Goal: Task Accomplishment & Management: Use online tool/utility

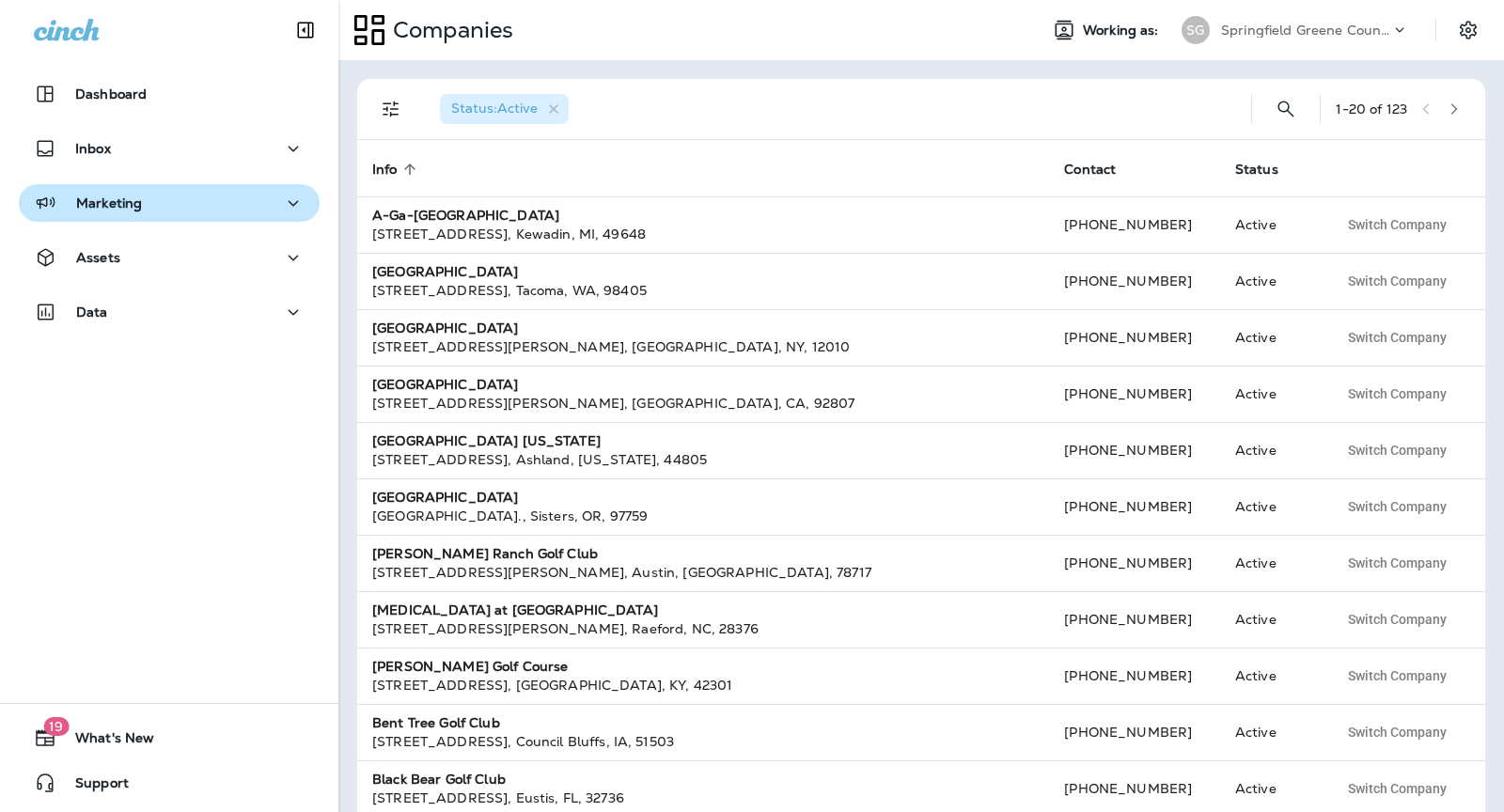
click at [120, 205] on p "Marketing" at bounding box center [108, 203] width 66 height 15
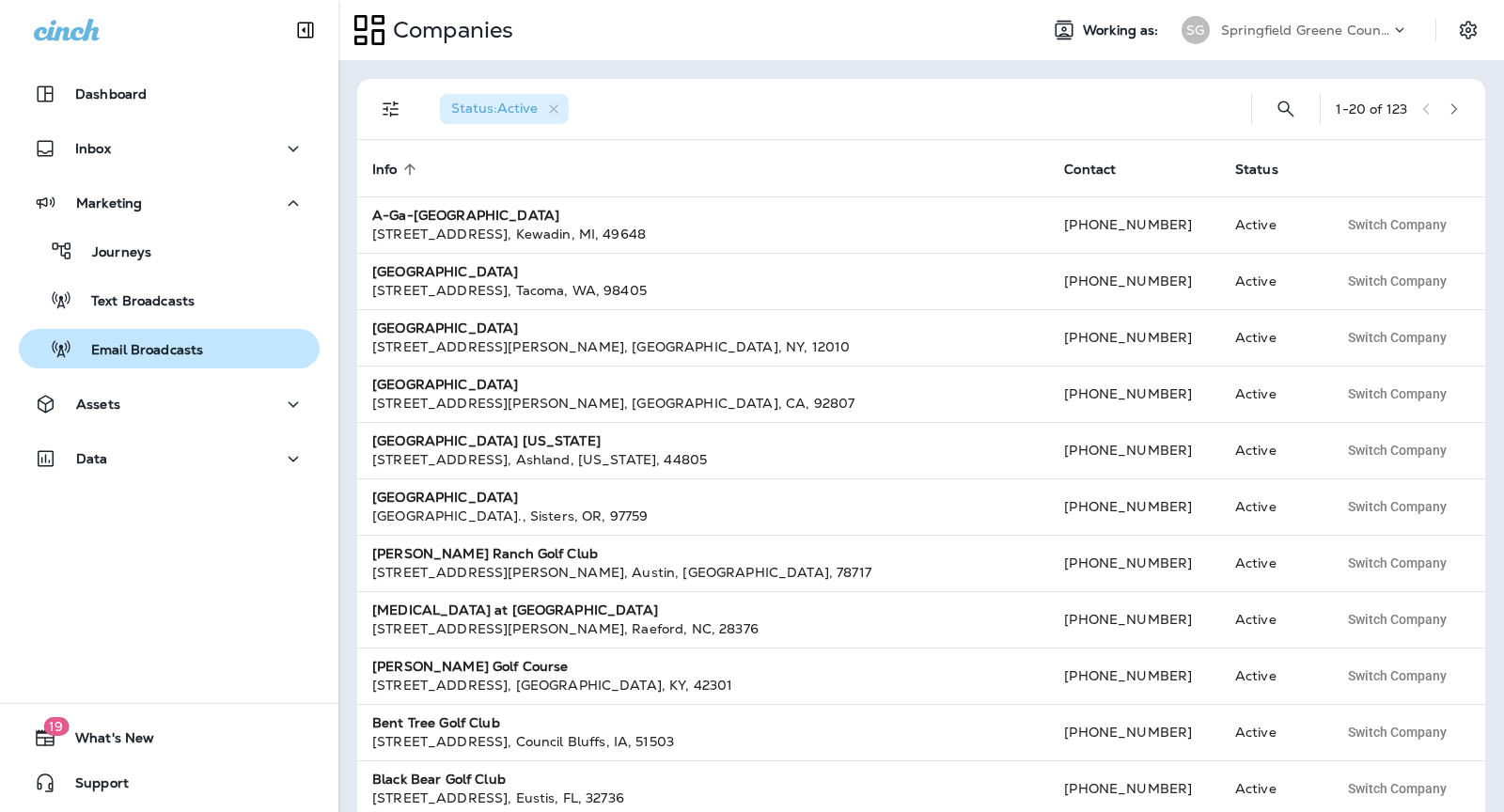
click at [165, 361] on div "Email Broadcasts" at bounding box center [115, 348] width 177 height 29
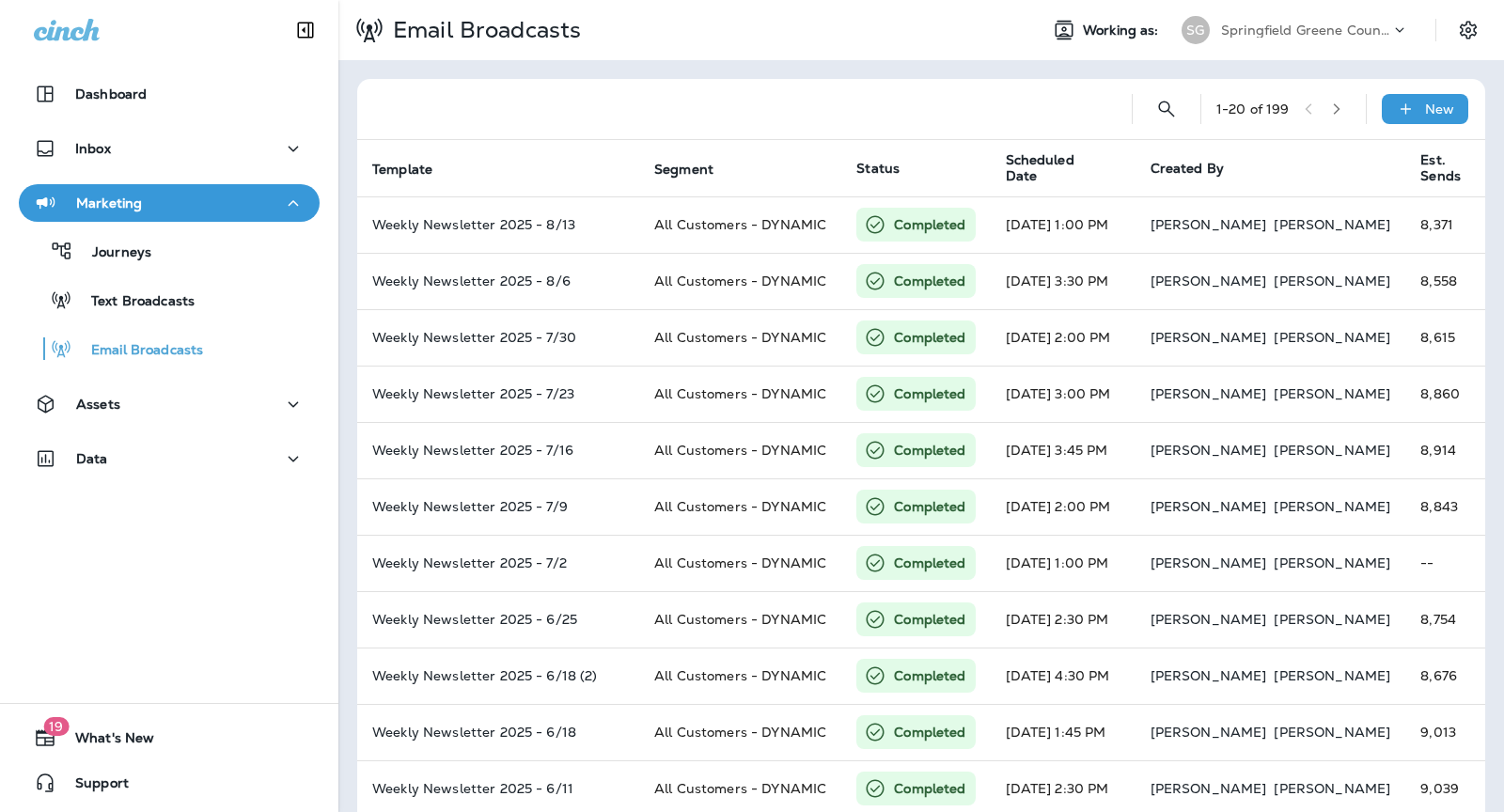
click at [1271, 32] on p "Springfield Greene County Parks and Golf" at bounding box center [1305, 29] width 169 height 15
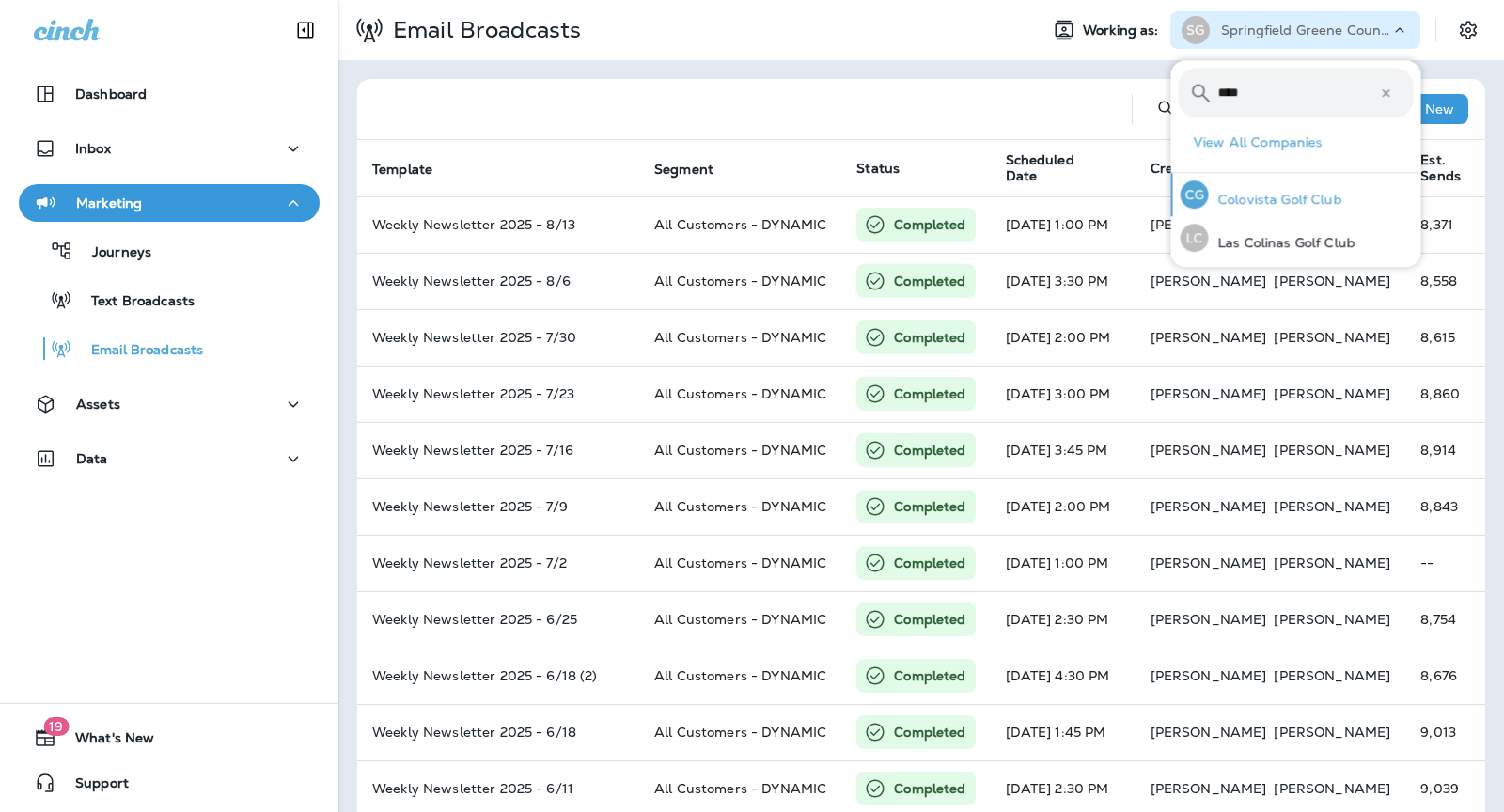
type input "****"
click at [1279, 199] on p "Colovista Golf Club" at bounding box center [1276, 199] width 134 height 15
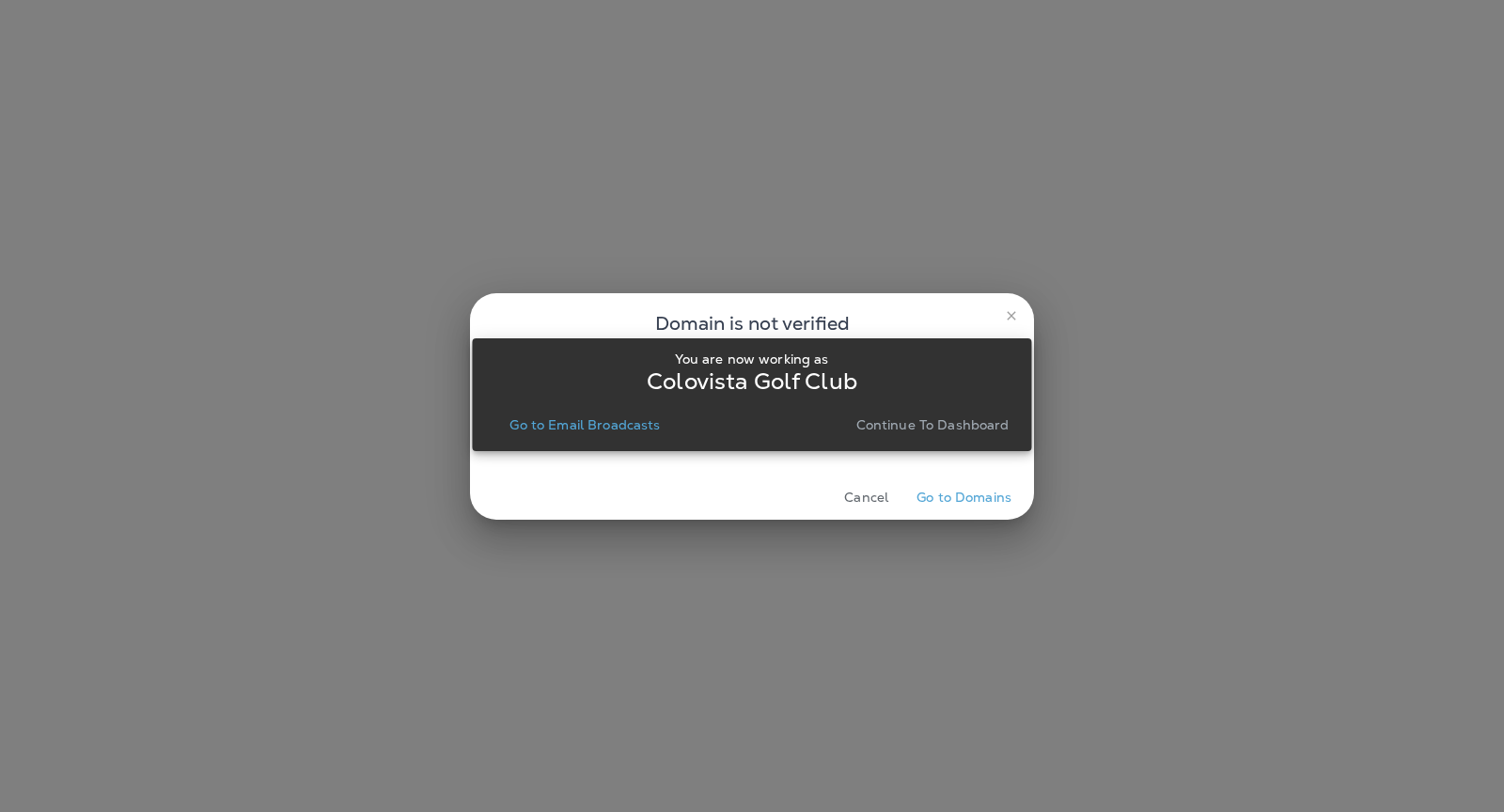
click at [940, 427] on p "Continue to Dashboard" at bounding box center [932, 424] width 153 height 15
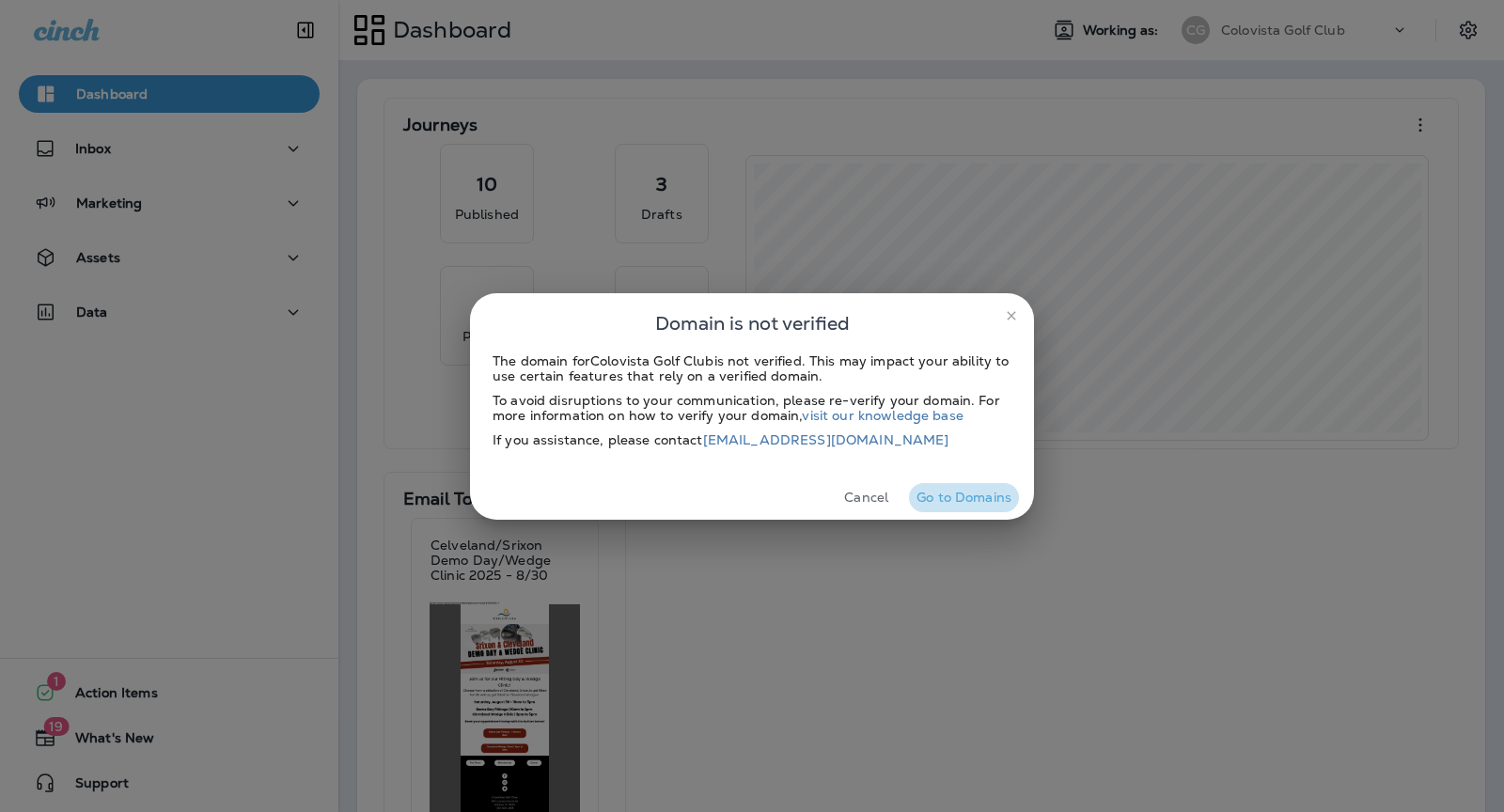
click at [968, 502] on button "Go to Domains" at bounding box center [964, 497] width 110 height 29
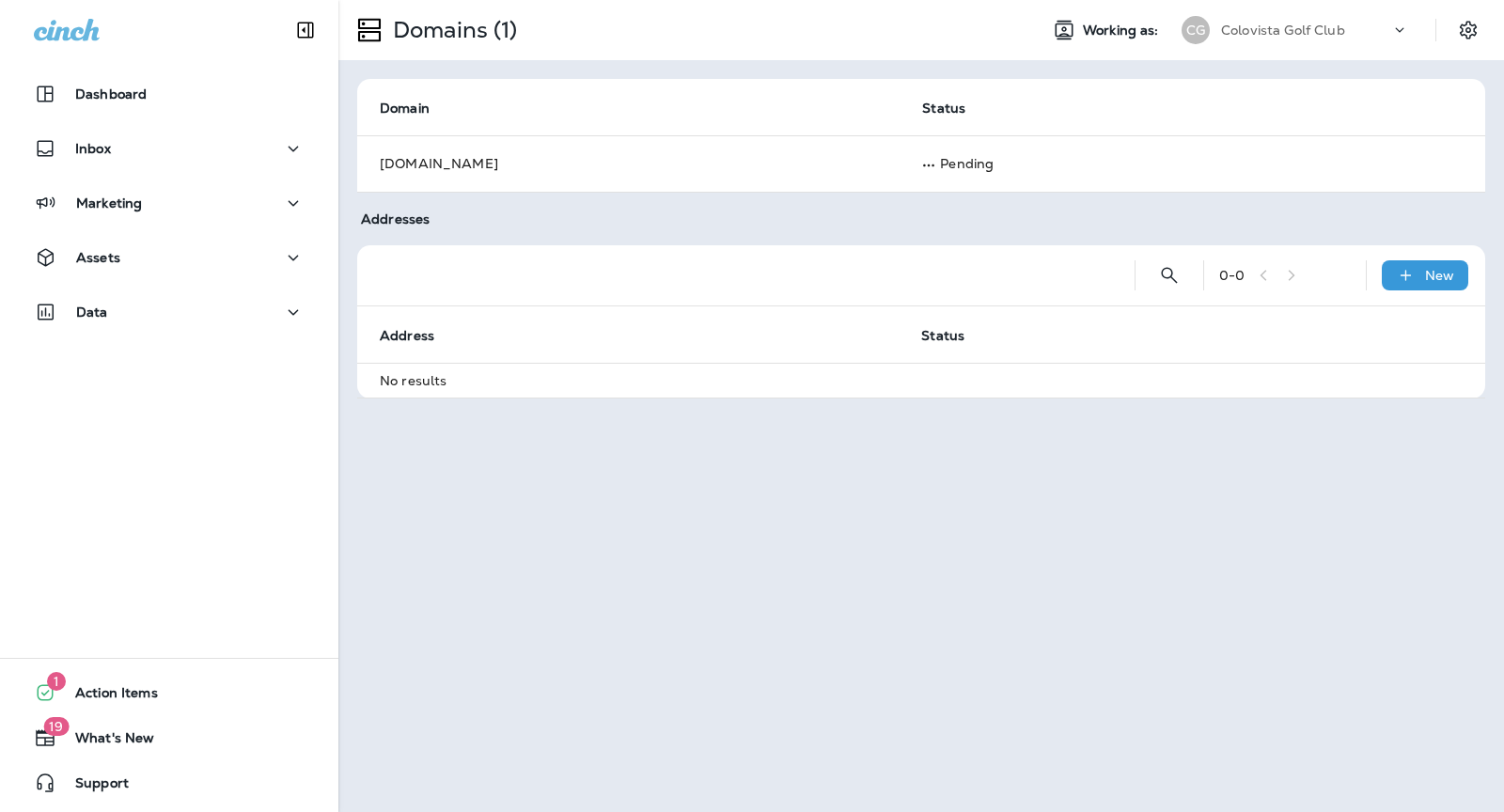
click at [130, 236] on div "Dashboard Inbox Marketing Assets Data" at bounding box center [169, 206] width 338 height 301
click at [135, 276] on div "Assets" at bounding box center [169, 262] width 338 height 47
click at [137, 262] on div "Assets" at bounding box center [168, 258] width 271 height 24
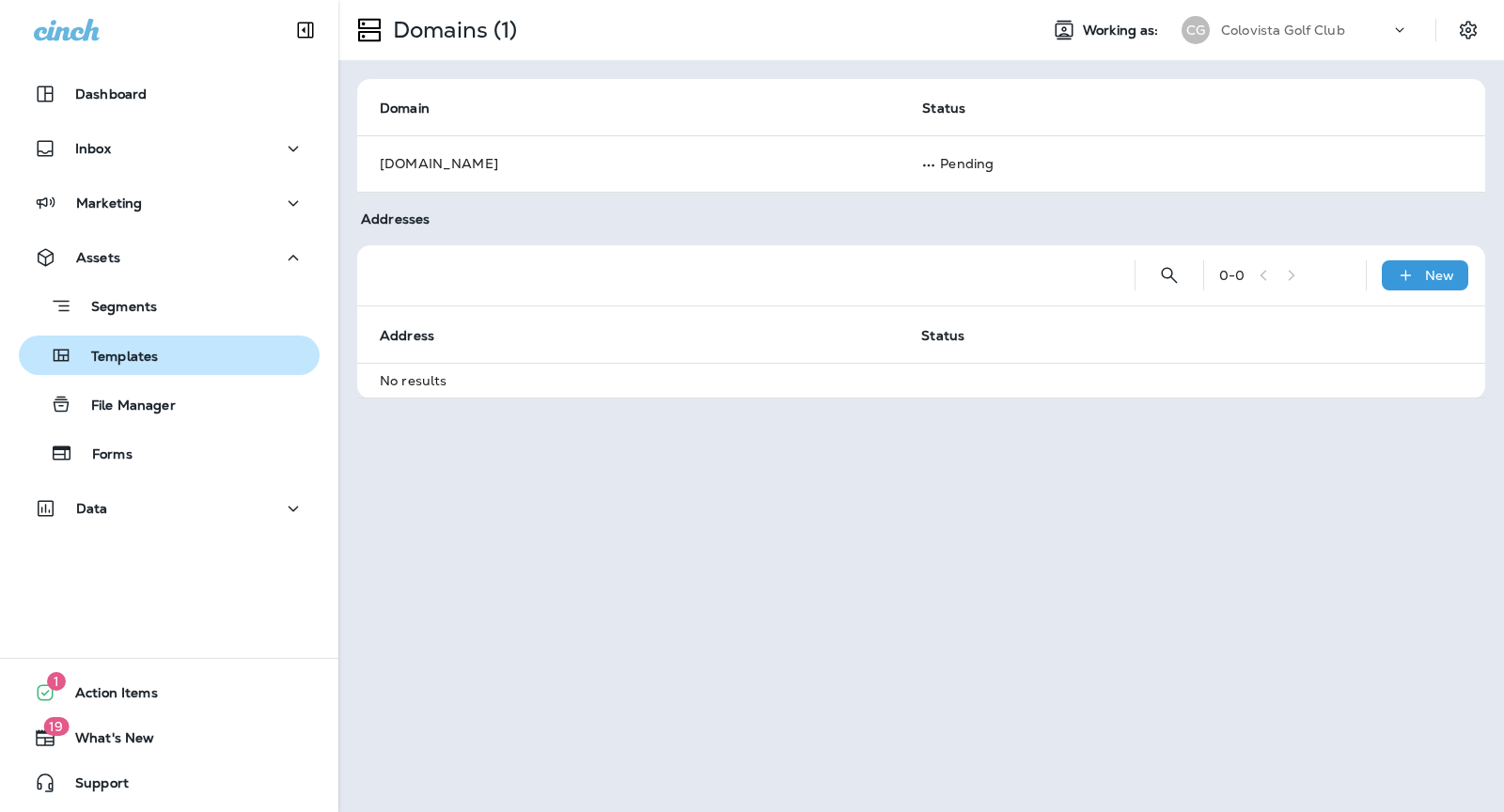
click at [153, 360] on p "Templates" at bounding box center [115, 357] width 86 height 18
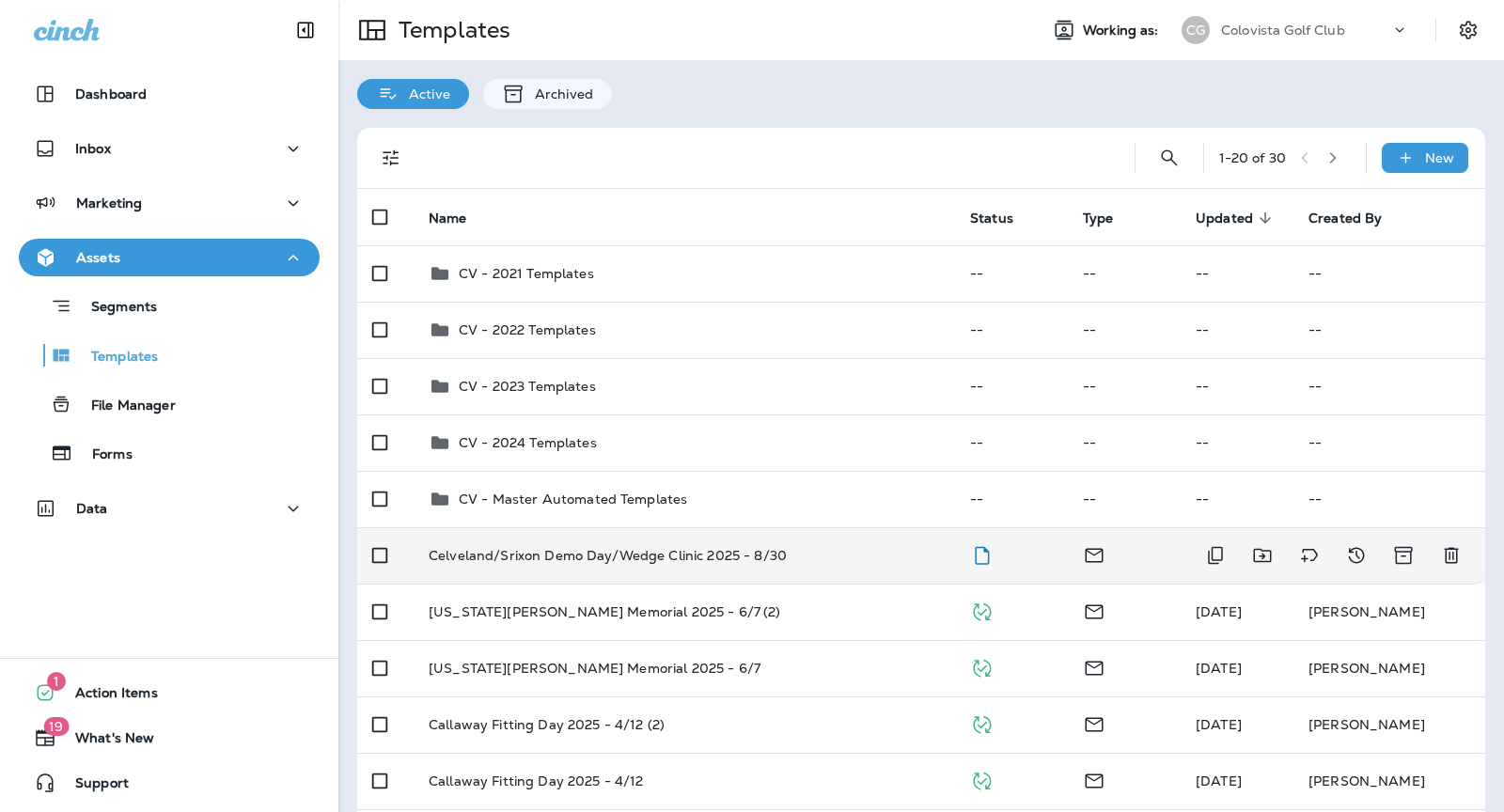
click at [829, 542] on td "Celveland/Srixon Demo Day/Wedge Clinic 2025 - 8/30" at bounding box center [684, 554] width 541 height 56
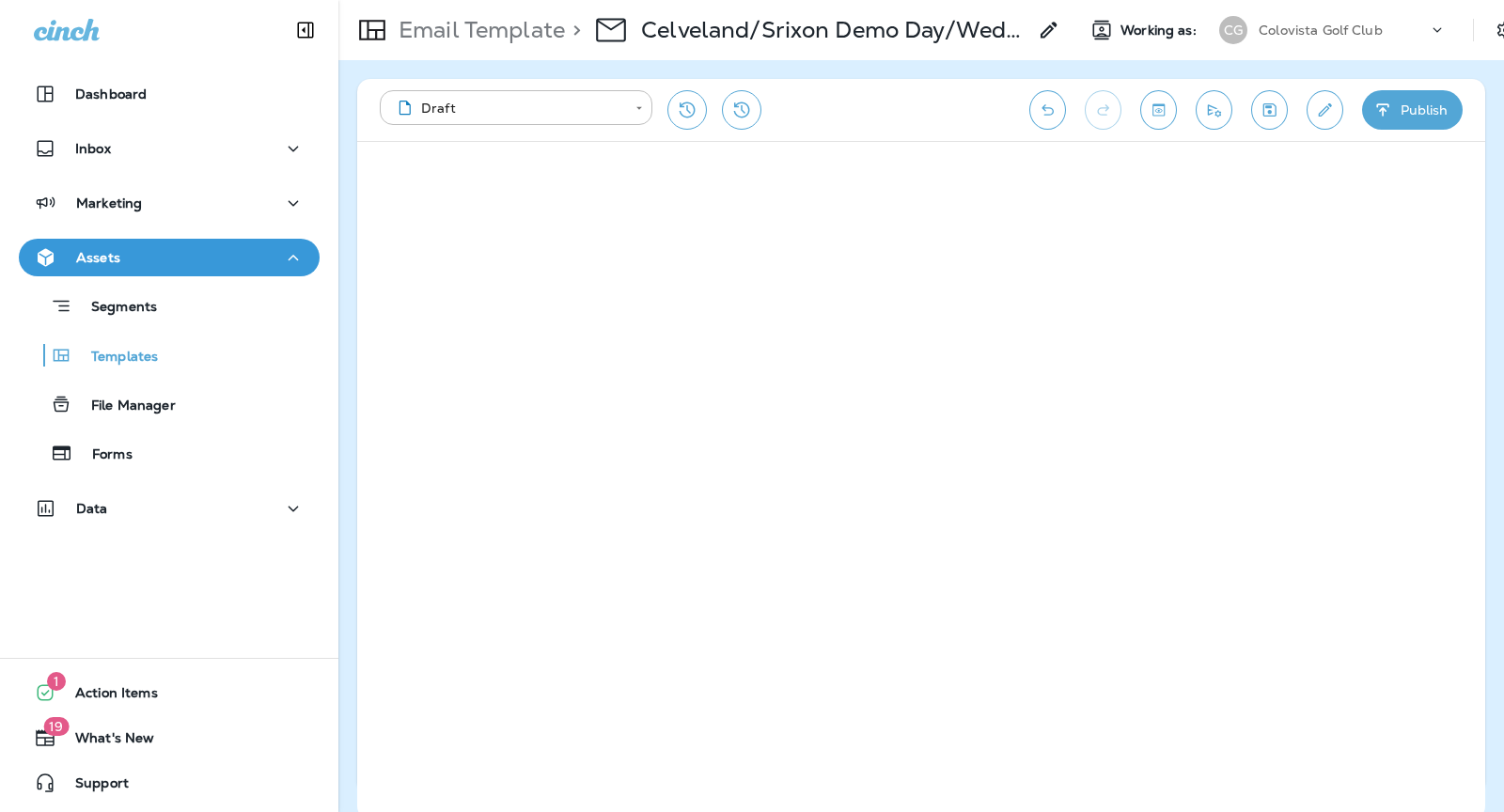
click at [1215, 108] on icon "Send test email" at bounding box center [1214, 109] width 20 height 19
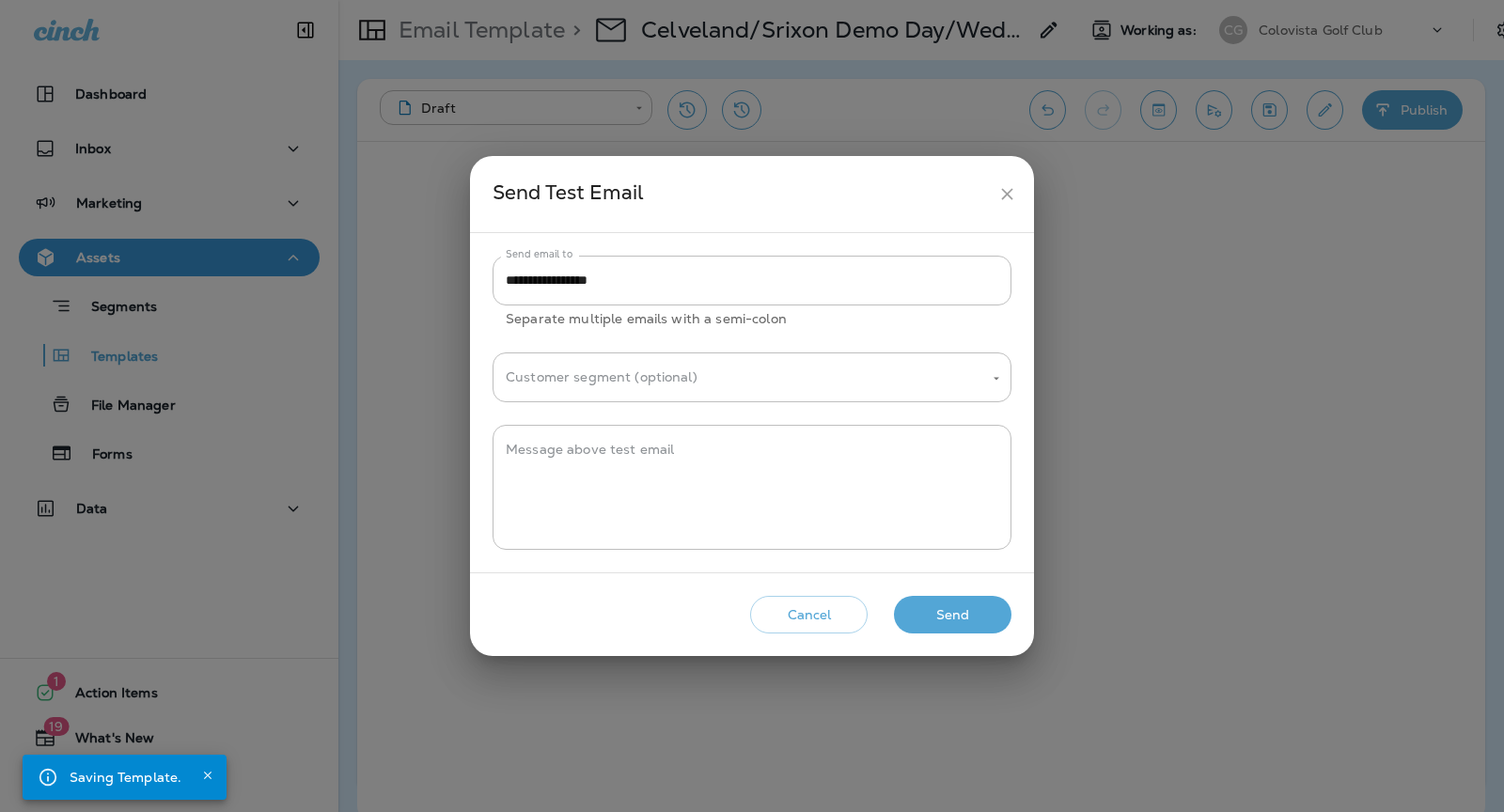
click at [969, 606] on button "Send" at bounding box center [952, 614] width 117 height 38
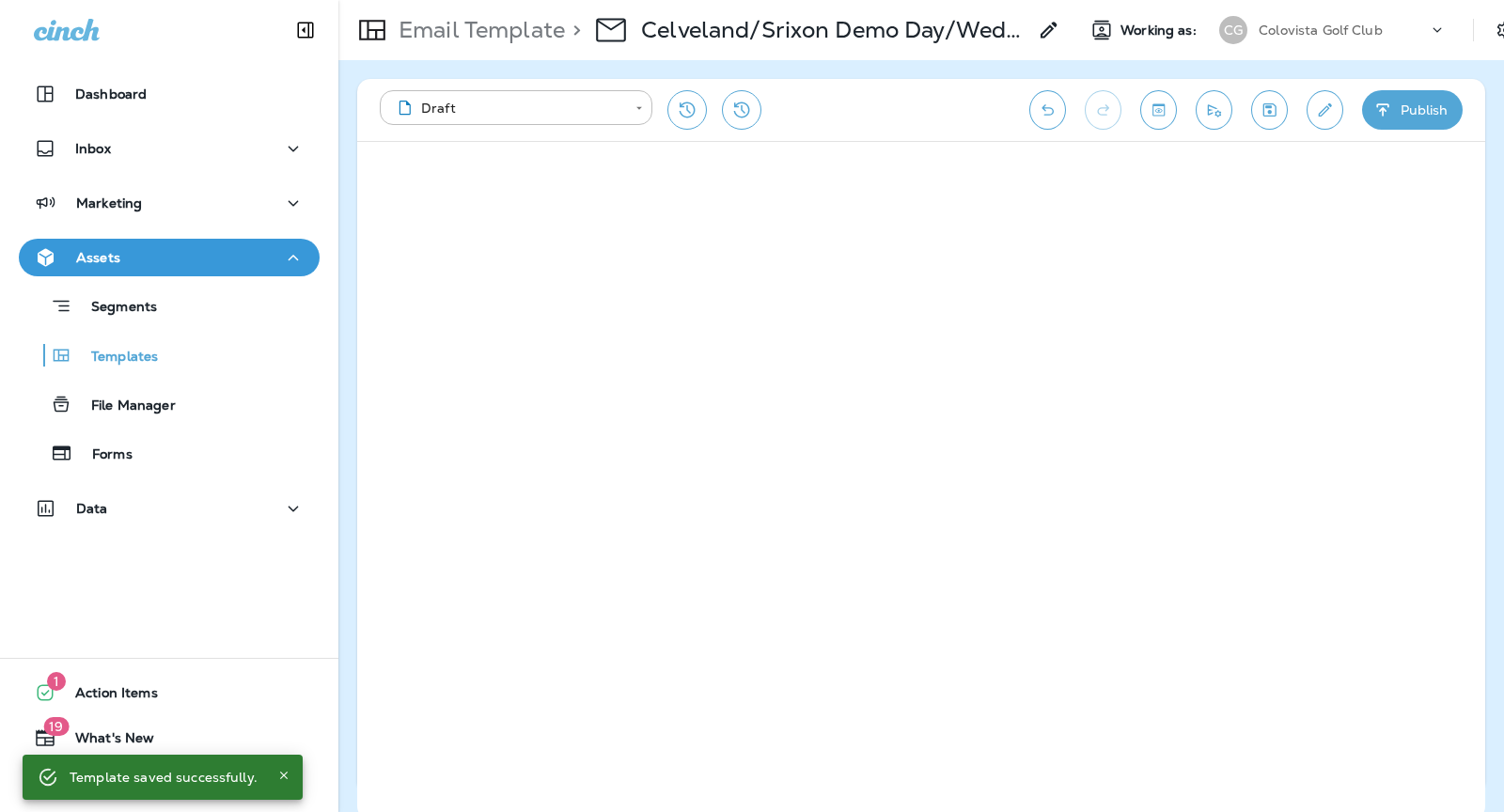
click at [1401, 113] on button "Publish" at bounding box center [1413, 110] width 100 height 39
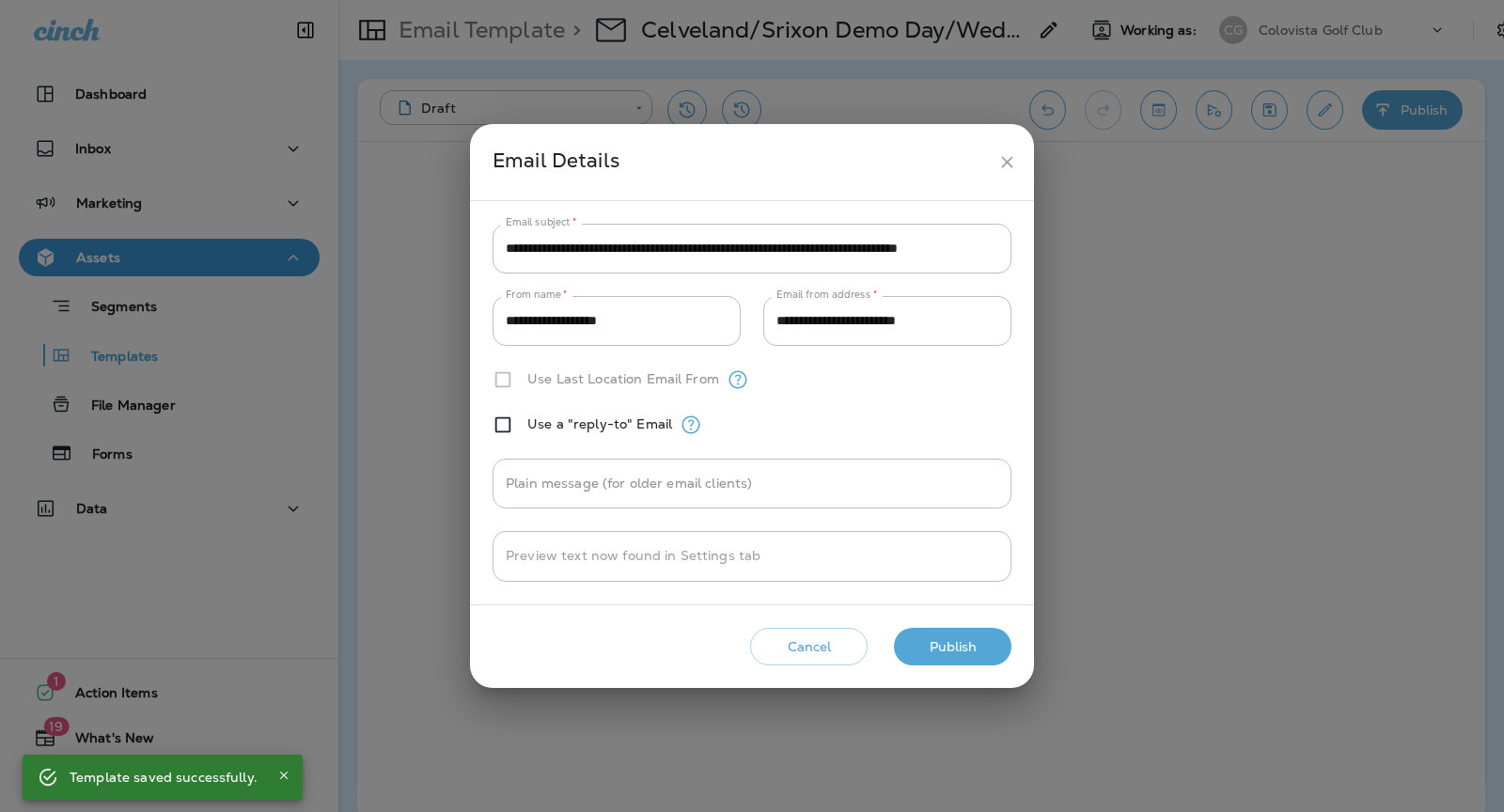
click at [983, 645] on button "Publish" at bounding box center [952, 646] width 117 height 38
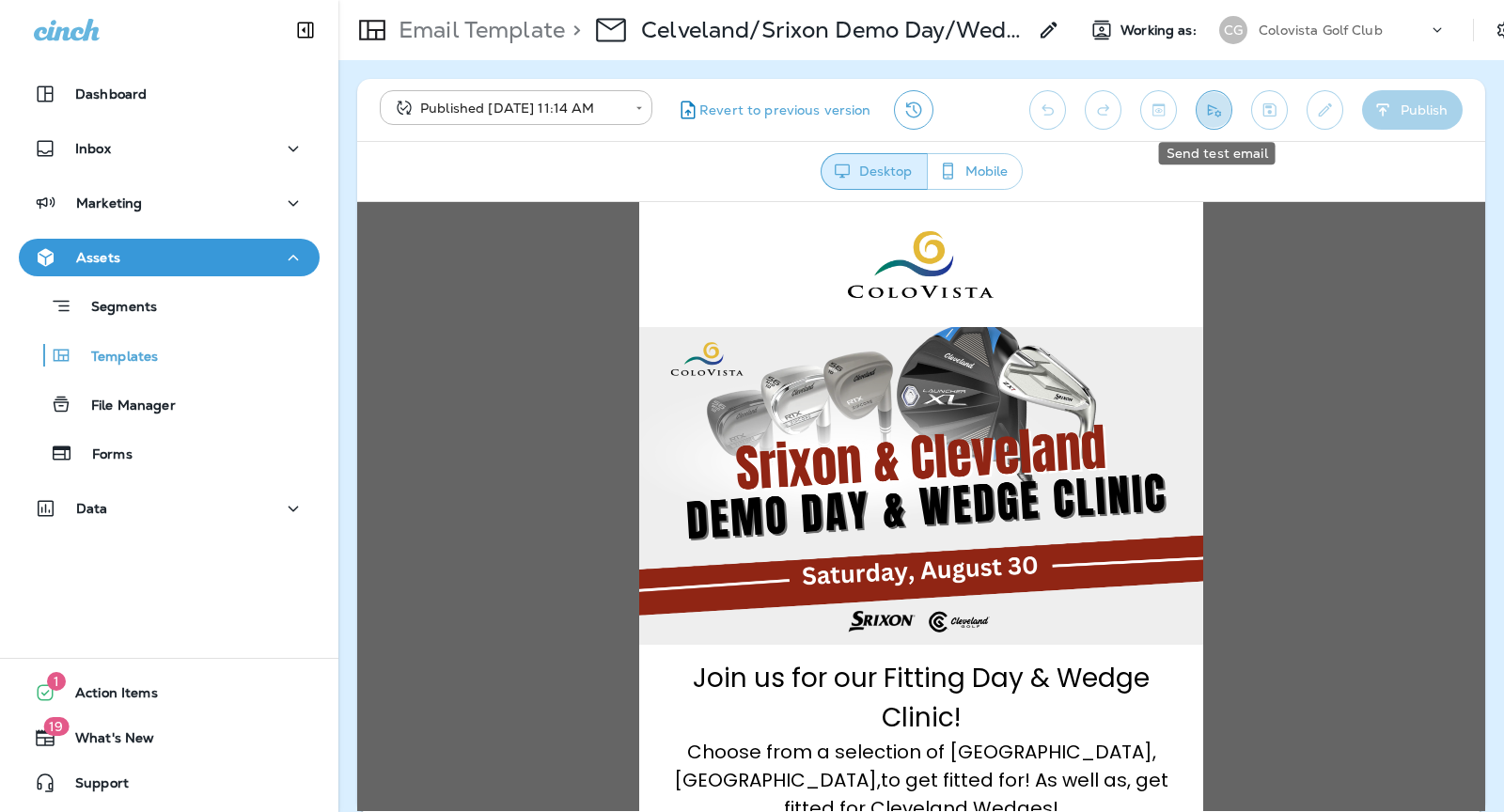
click at [1230, 111] on button "Send test email" at bounding box center [1213, 110] width 36 height 39
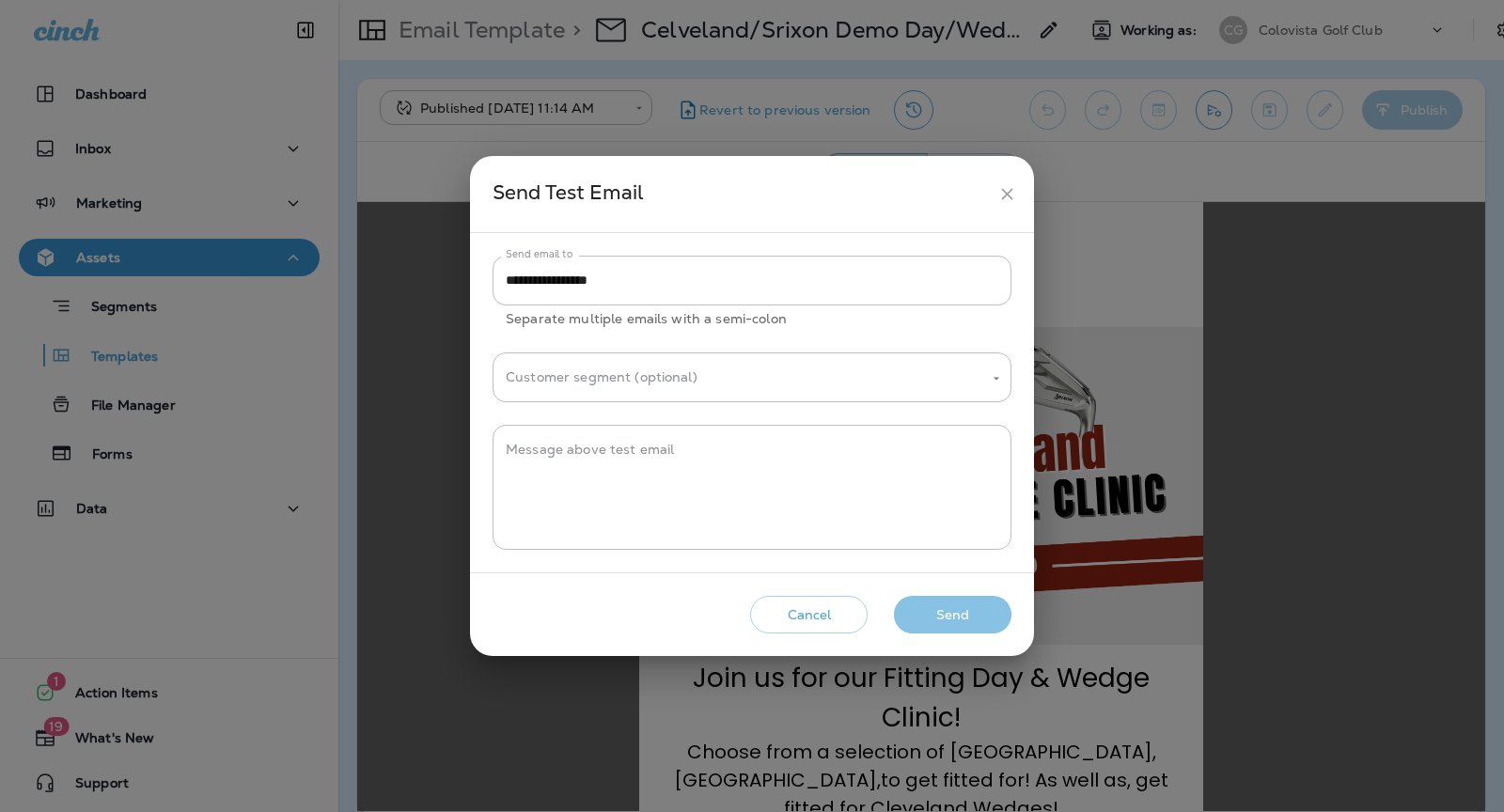
click at [960, 616] on button "Send" at bounding box center [952, 614] width 117 height 38
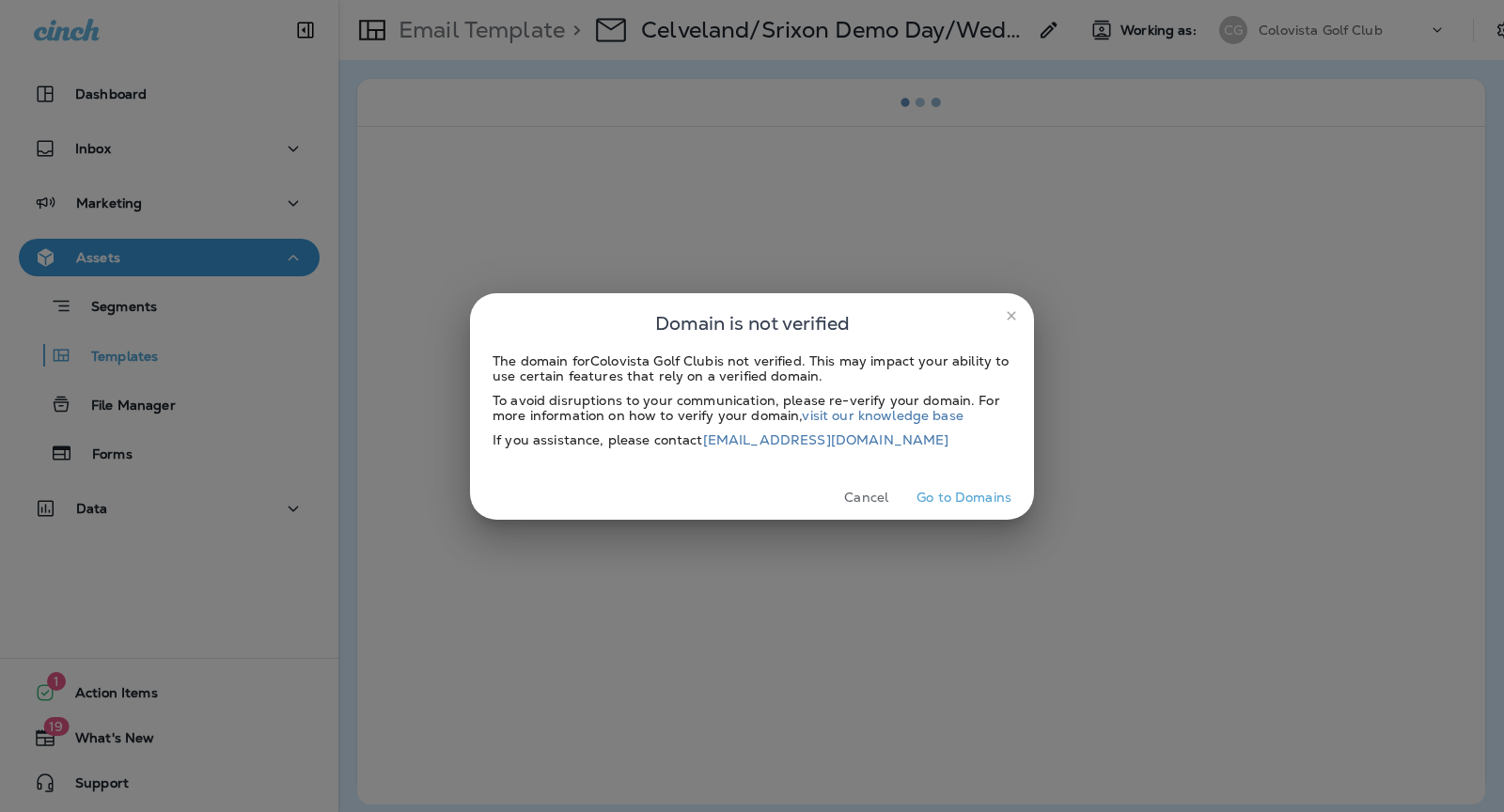
click at [1008, 315] on icon "close" at bounding box center [1010, 315] width 15 height 15
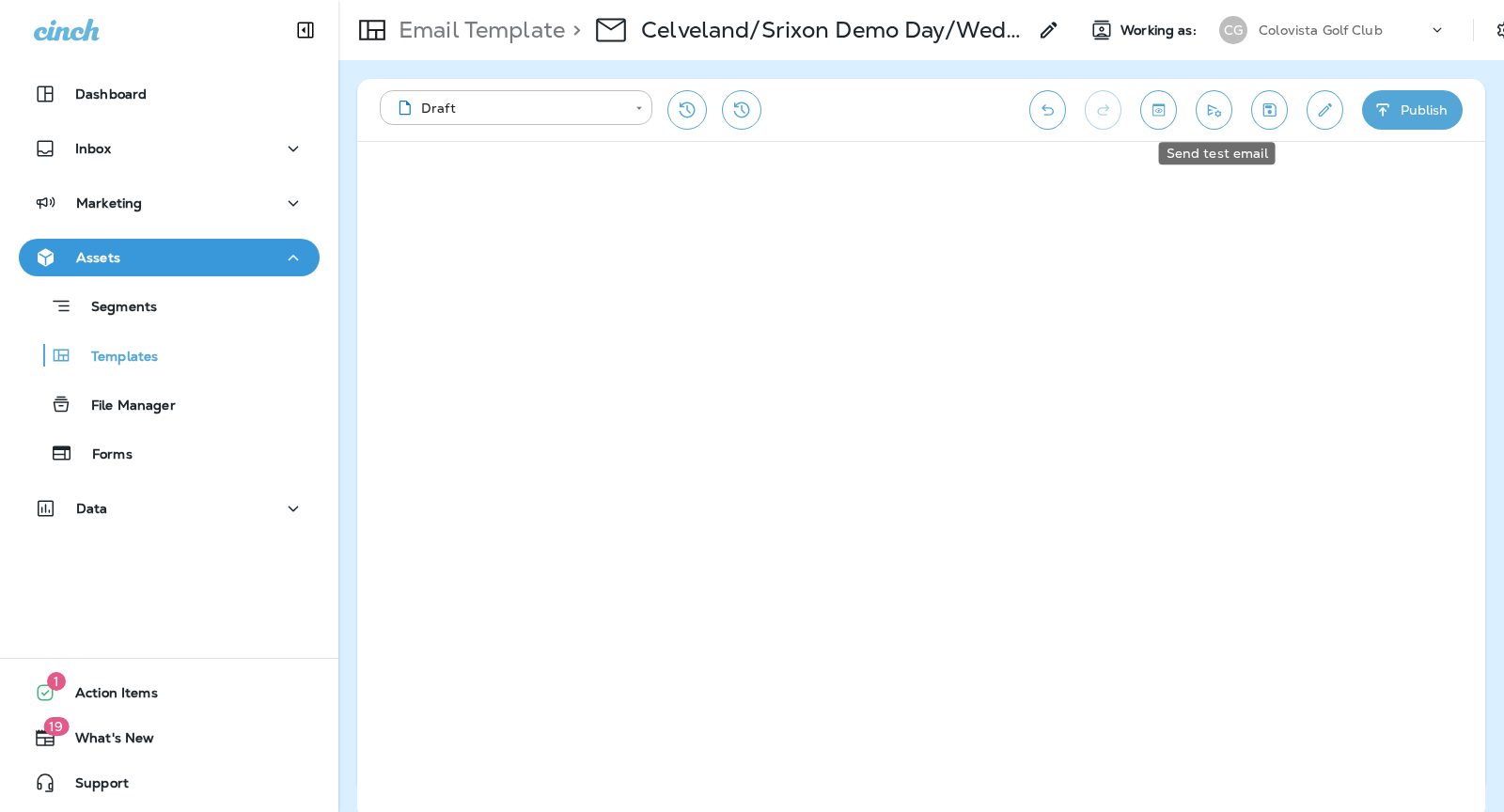
click at [1216, 102] on icon "Send test email" at bounding box center [1214, 109] width 20 height 19
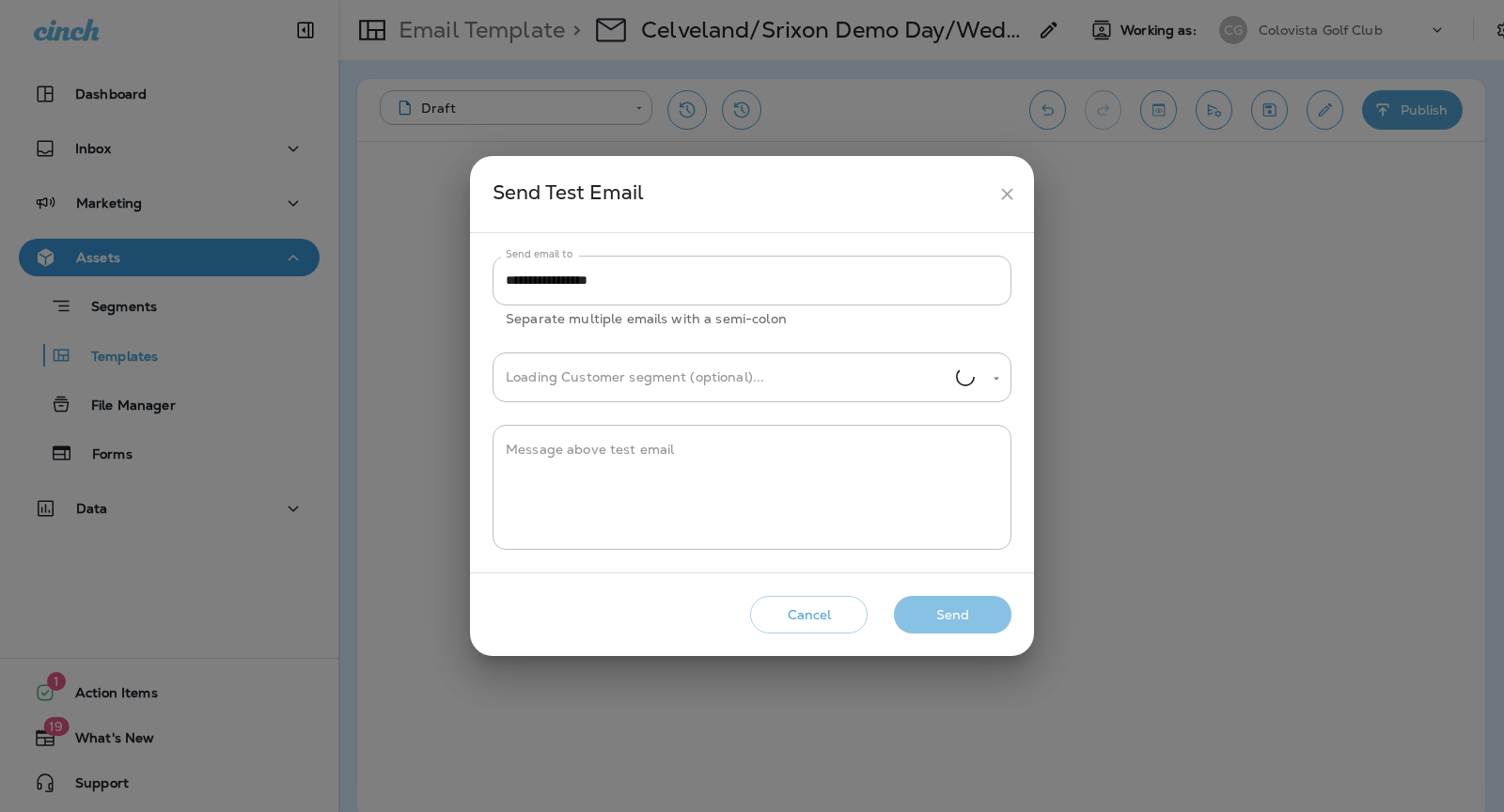
click at [951, 606] on button "Send" at bounding box center [952, 614] width 117 height 38
